Goal: Task Accomplishment & Management: Use online tool/utility

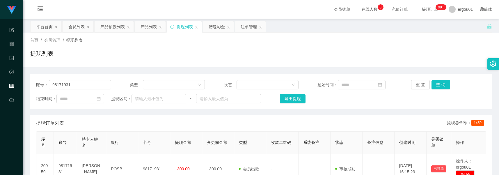
drag, startPoint x: 110, startPoint y: 74, endPoint x: 96, endPoint y: 92, distance: 22.3
click at [110, 75] on div "账号： 98171931 类型： 状态： 起始时间： 重 置 查 询 结束时间： 提现区间： ~ 导出提现" at bounding box center [260, 91] width 461 height 35
click at [102, 85] on input "98171931" at bounding box center [80, 84] width 62 height 9
paste input "98171931"
type input "98171931"
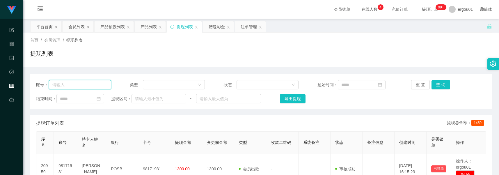
click at [78, 83] on input "text" at bounding box center [80, 84] width 62 height 9
paste input "98171931"
type input "98171931"
click at [439, 83] on button "查 询" at bounding box center [440, 84] width 19 height 9
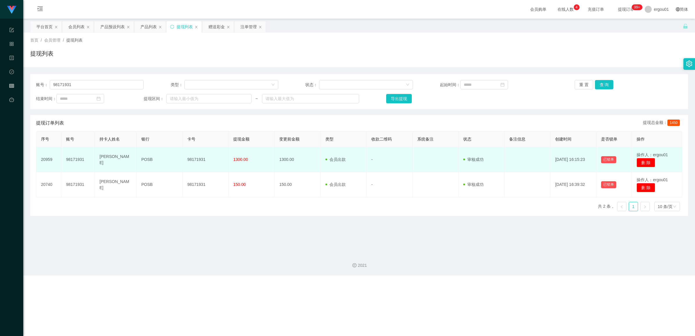
click at [498, 154] on span "操作人：ergou01" at bounding box center [652, 154] width 31 height 5
click at [233, 149] on td "1300.00" at bounding box center [252, 159] width 46 height 25
drag, startPoint x: 214, startPoint y: 163, endPoint x: 263, endPoint y: 167, distance: 49.3
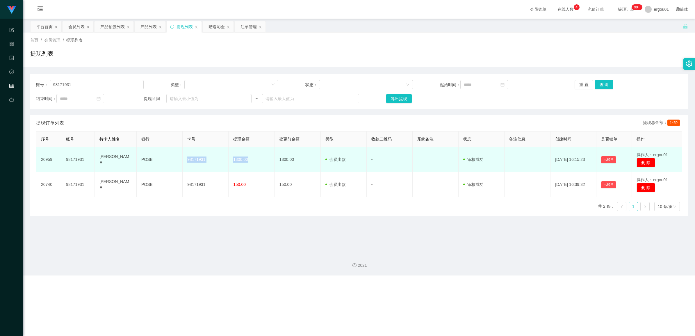
click at [263, 167] on tr "20959 98171931 [PERSON_NAME] POSB 98171931 1300.00 1300.00 会员出款 人工取款 - 审核驳回 审核成…" at bounding box center [359, 159] width 646 height 25
drag, startPoint x: 263, startPoint y: 167, endPoint x: 113, endPoint y: 159, distance: 150.6
click at [113, 159] on td "[PERSON_NAME]" at bounding box center [116, 159] width 42 height 25
drag, startPoint x: 62, startPoint y: 154, endPoint x: 252, endPoint y: 161, distance: 190.0
click at [252, 161] on tr "20959 98171931 [PERSON_NAME] POSB 98171931 1300.00 1300.00 会员出款 人工取款 - 审核驳回 审核成…" at bounding box center [359, 159] width 646 height 25
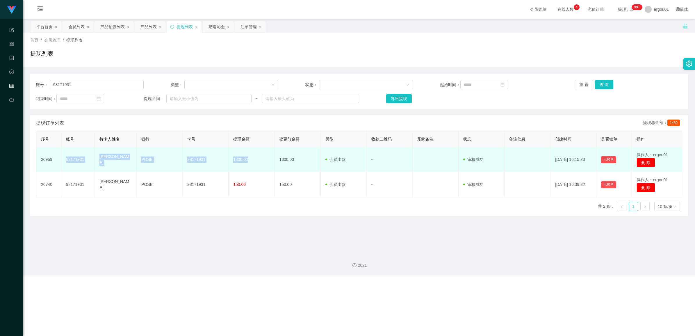
drag, startPoint x: 252, startPoint y: 161, endPoint x: 166, endPoint y: 163, distance: 86.1
click at [166, 163] on td "POSB" at bounding box center [160, 159] width 46 height 25
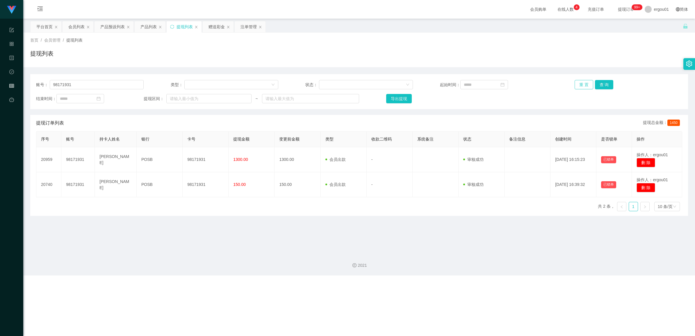
click at [498, 86] on button "重 置" at bounding box center [584, 84] width 19 height 9
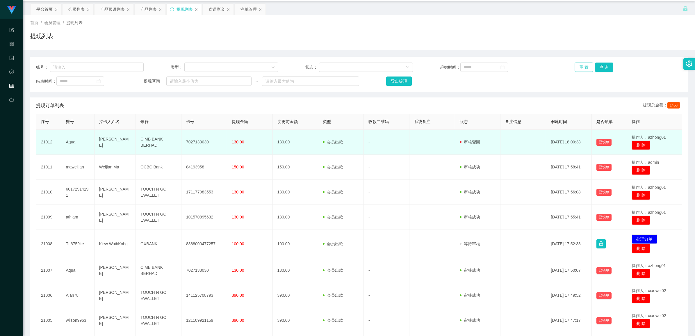
scroll to position [8, 0]
